Goal: Transaction & Acquisition: Obtain resource

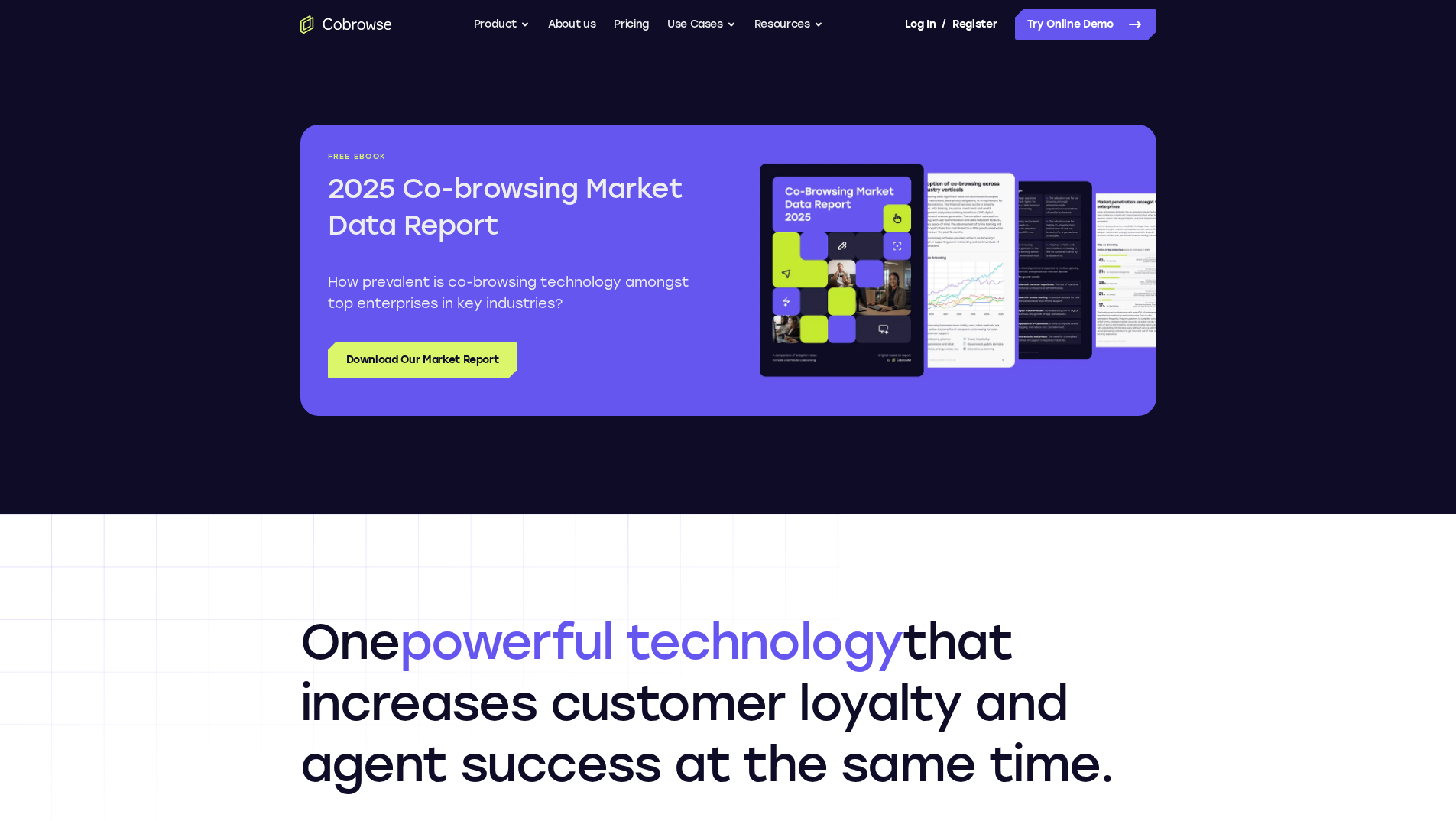
scroll to position [1835, 0]
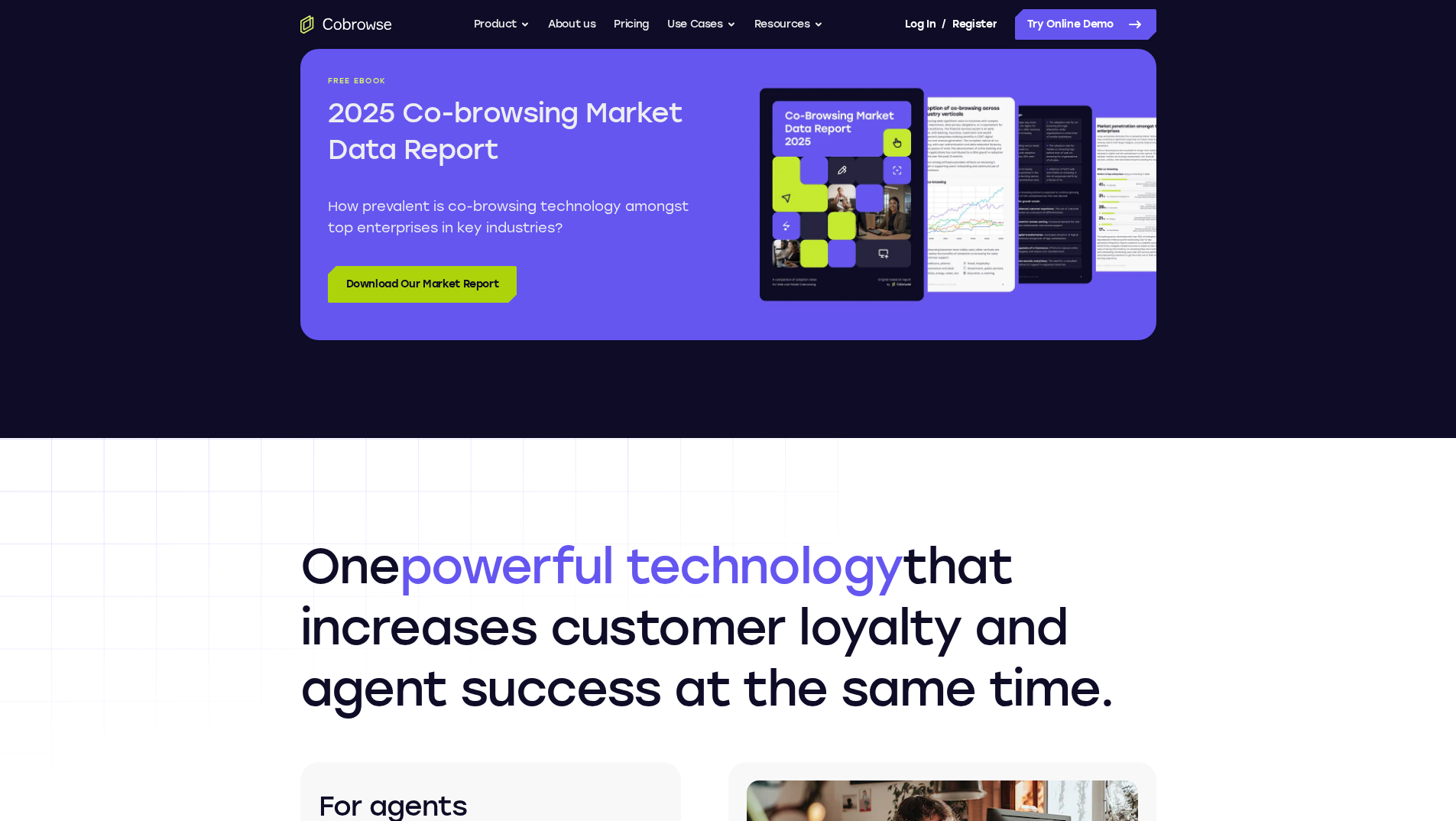
click at [412, 280] on link "Download Our Market Report" at bounding box center [422, 285] width 189 height 37
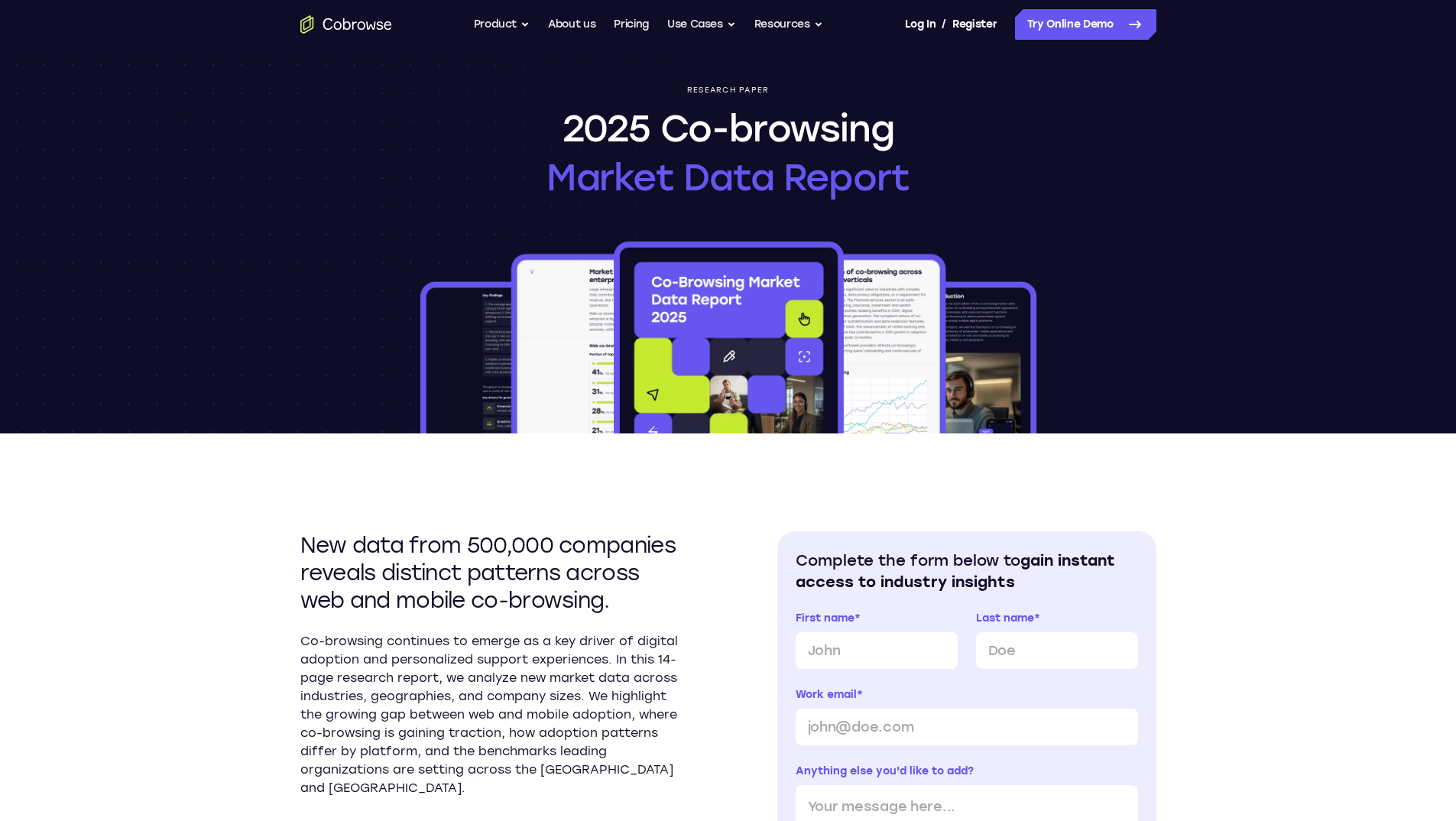
click at [1090, 228] on div "Research paper 2025 Co-browsing Market Data Report" at bounding box center [728, 241] width 978 height 384
click at [733, 149] on h1 "2025 Co-browsing Market Data Report" at bounding box center [728, 153] width 364 height 98
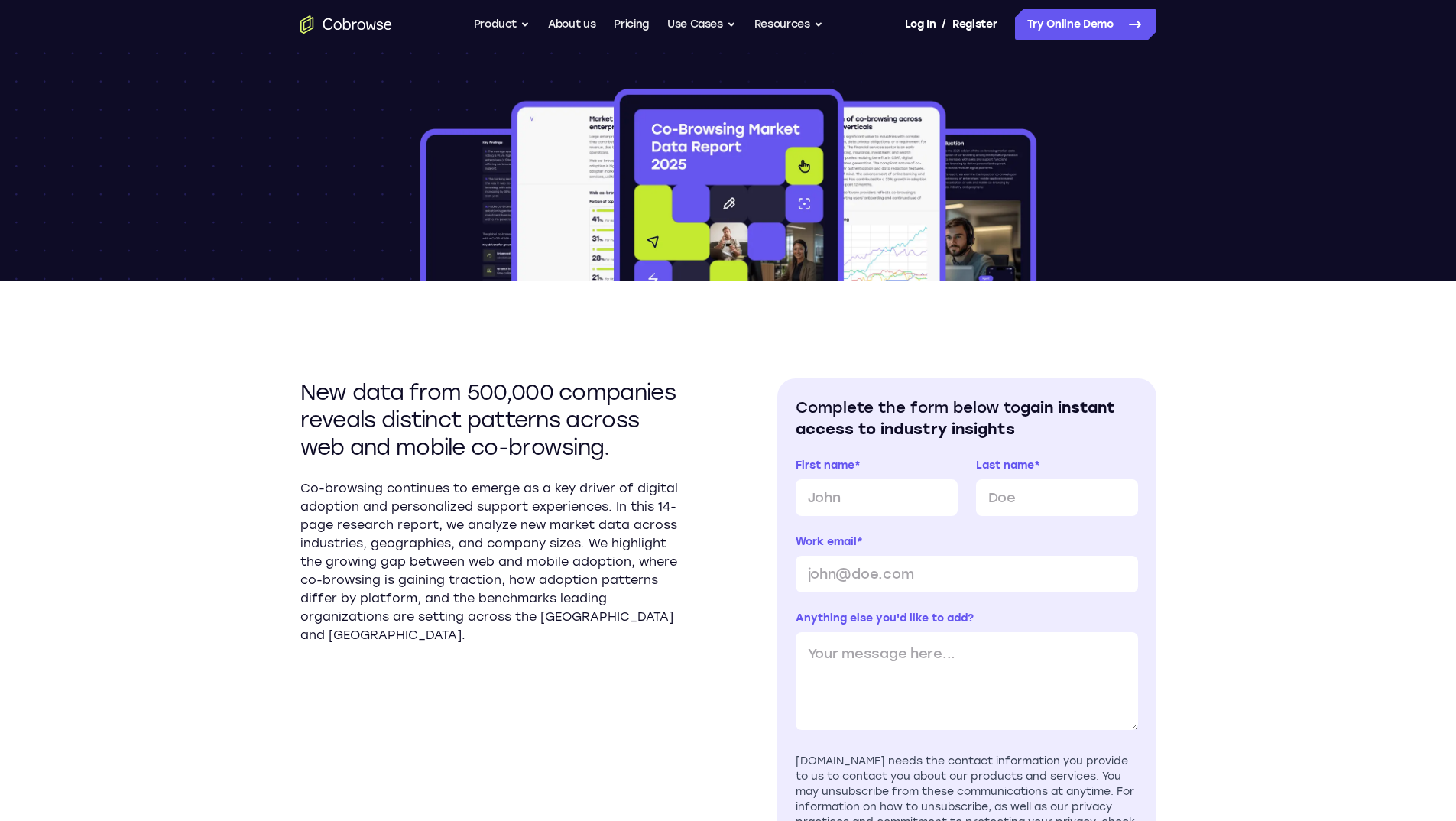
scroll to position [229, 0]
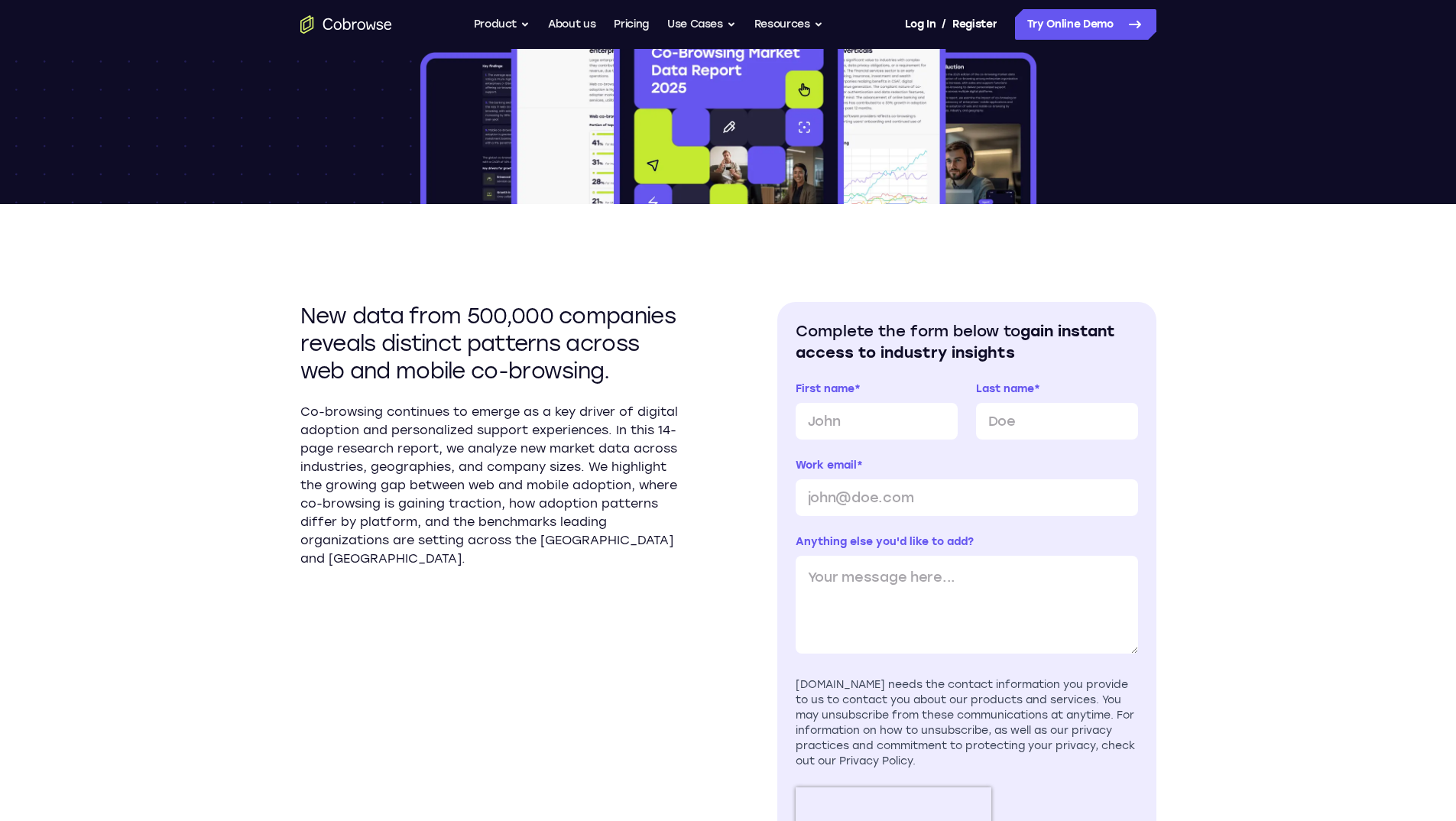
click at [579, 176] on img at bounding box center [728, 106] width 622 height 195
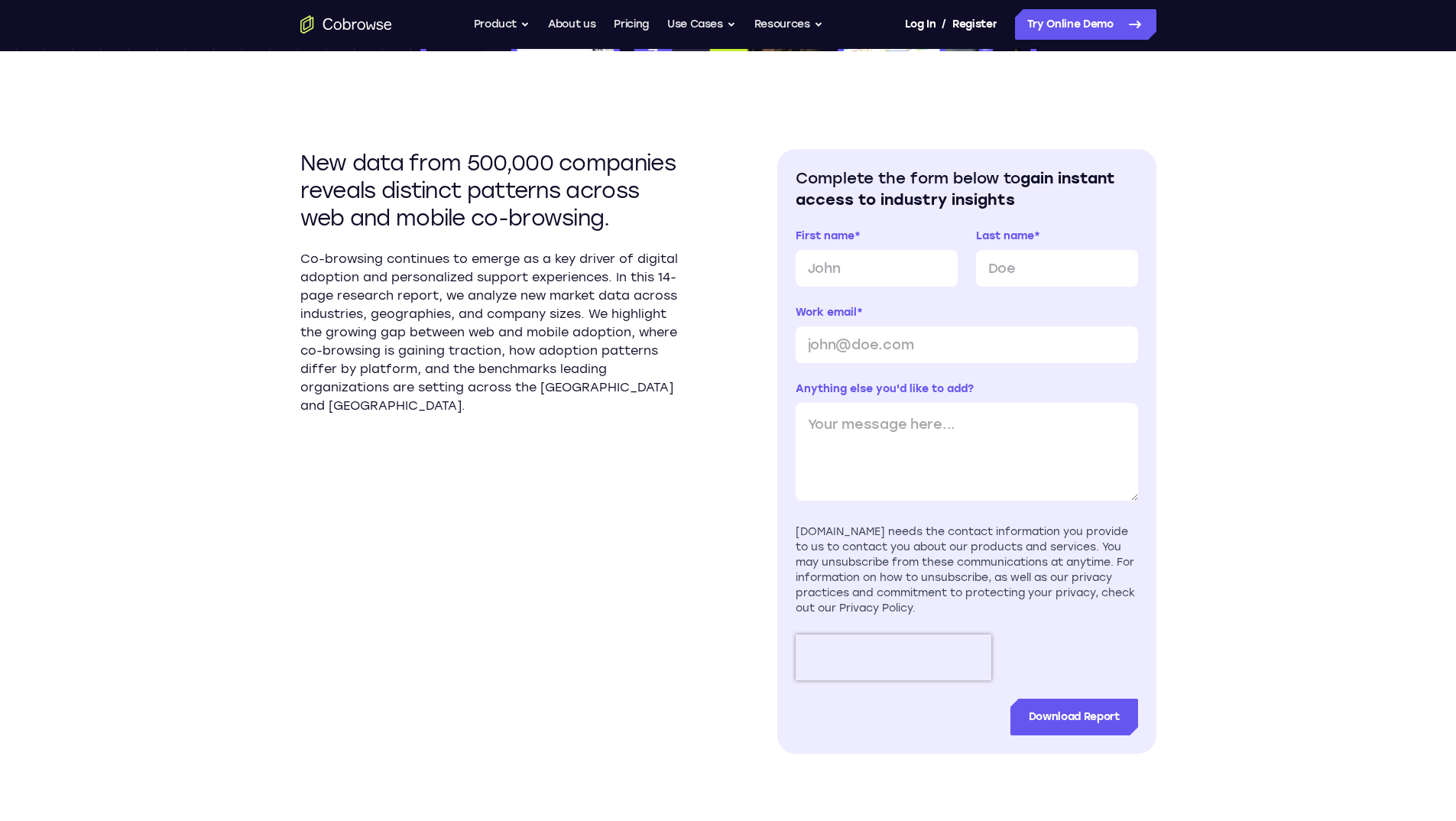
scroll to position [459, 0]
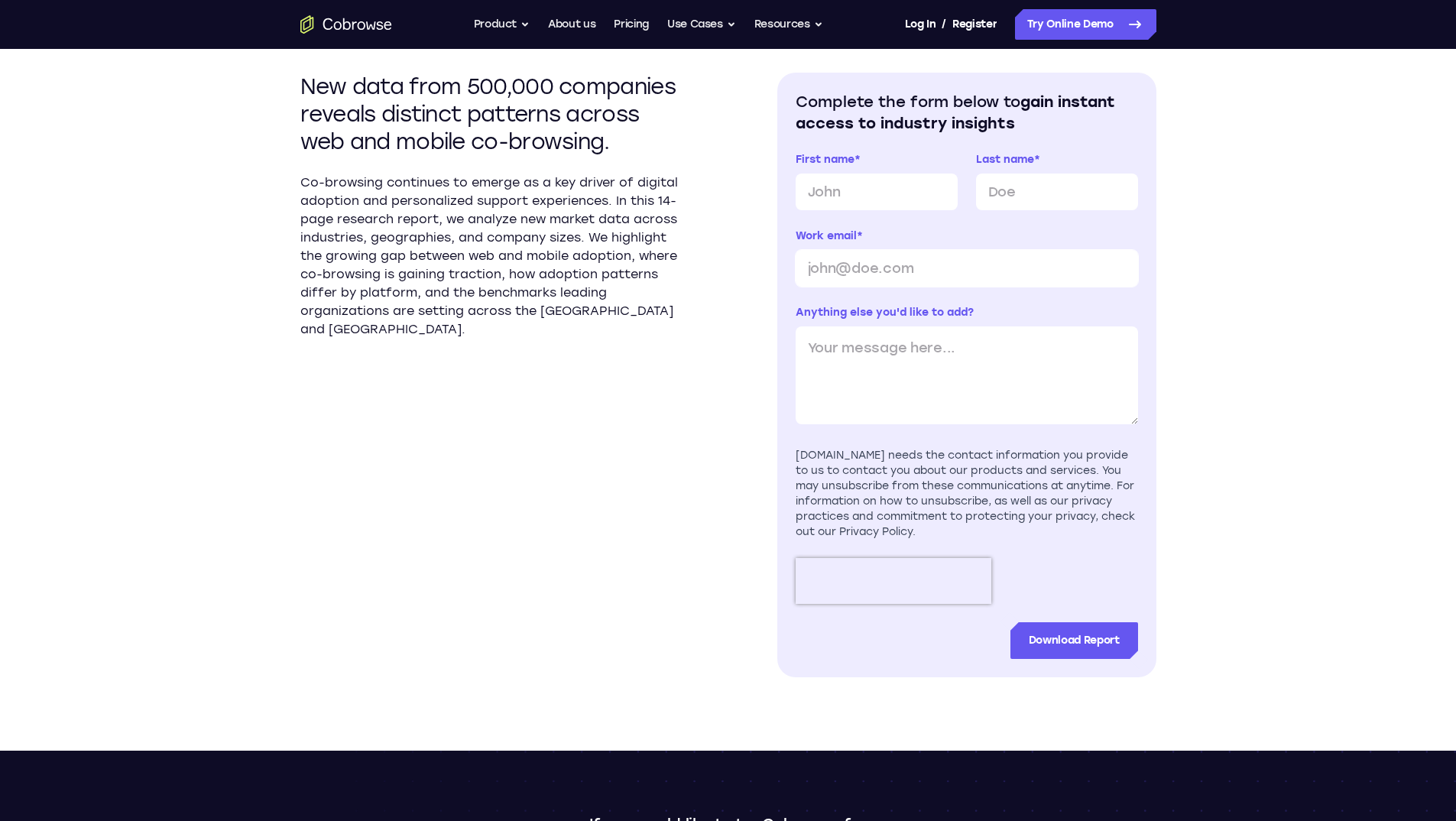
click at [852, 260] on input "Work email *" at bounding box center [966, 268] width 342 height 37
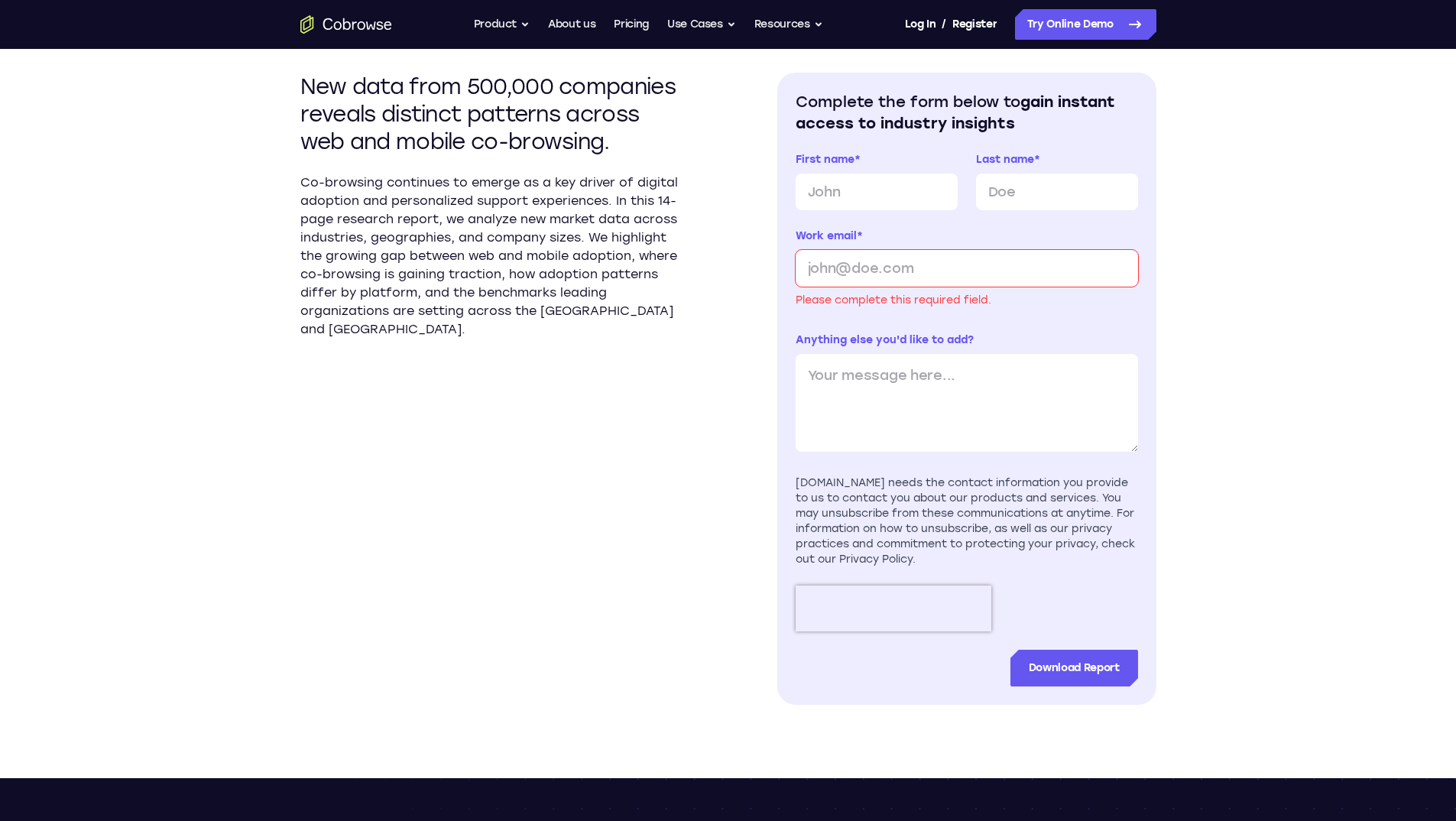
click at [877, 232] on label "Work email *" at bounding box center [966, 236] width 342 height 16
click at [877, 250] on input "Work email *" at bounding box center [966, 268] width 342 height 37
click at [788, 257] on section "Complete the form below to gain instant access to industry insights First name …" at bounding box center [967, 389] width 379 height 633
click at [719, 199] on div "New data from 500,000 companies reveals distinct patterns across web and mobile…" at bounding box center [728, 376] width 856 height 803
